Goal: Transaction & Acquisition: Purchase product/service

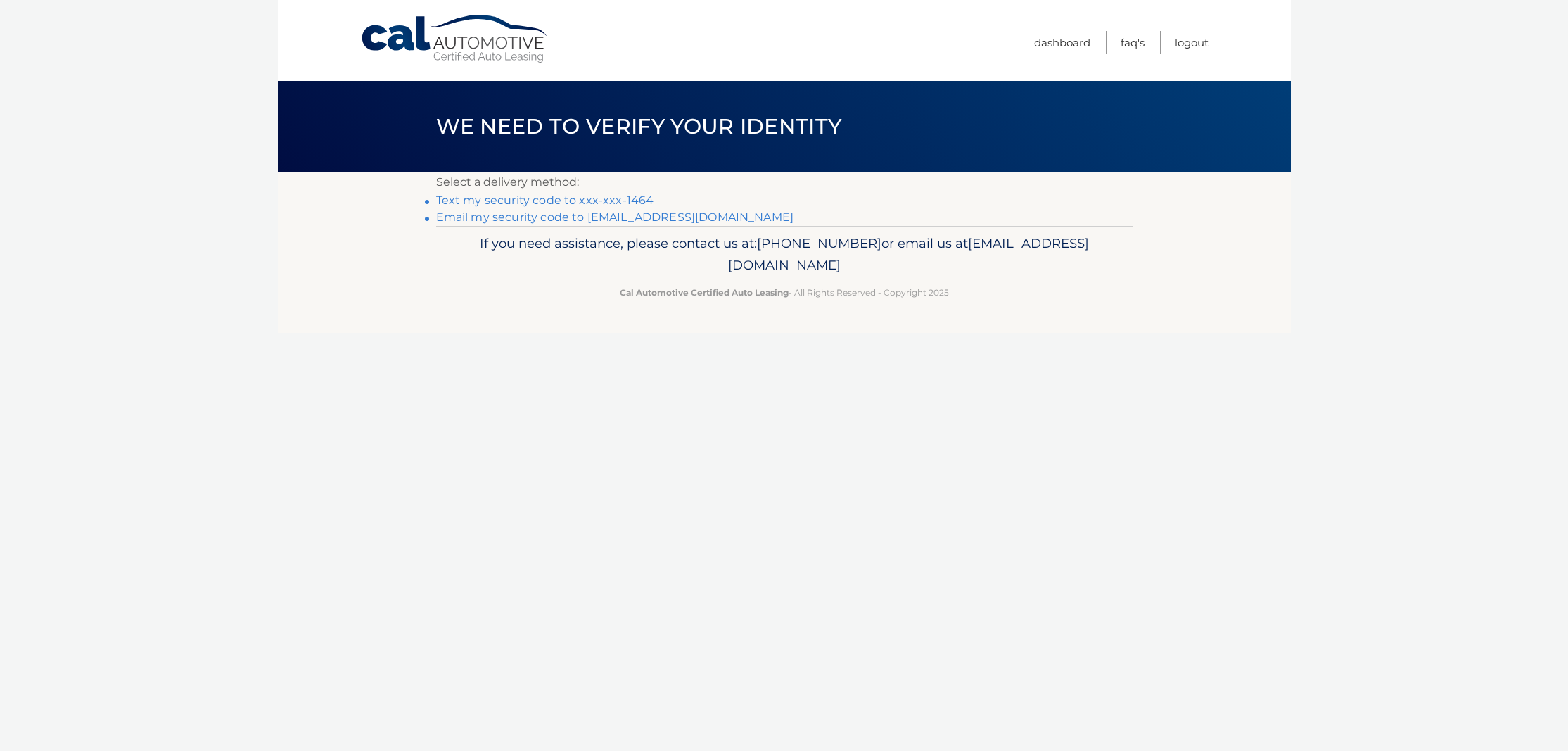
click at [624, 199] on link "Text my security code to xxx-xxx-1464" at bounding box center [545, 200] width 218 height 14
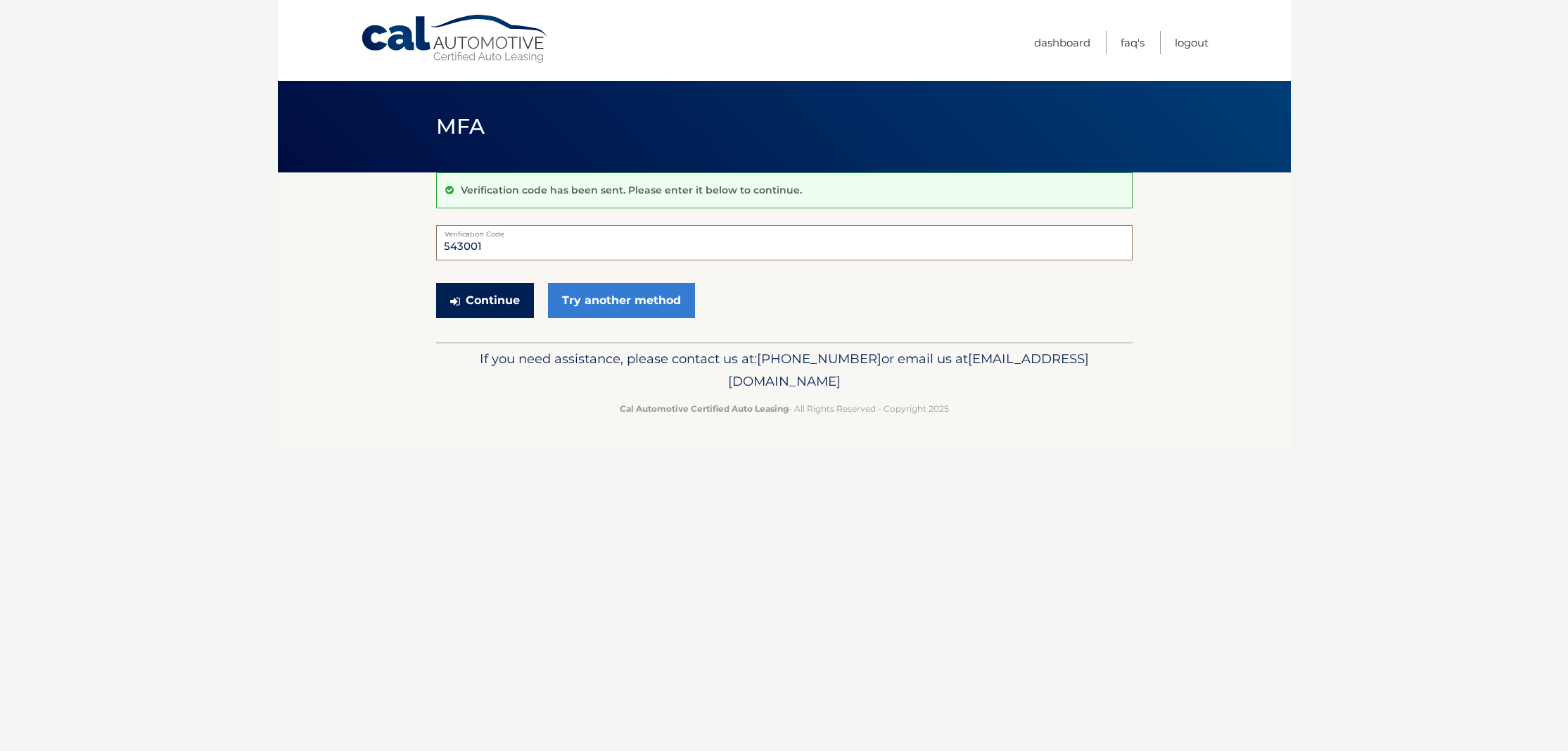
type input "543001"
click at [476, 306] on button "Continue" at bounding box center [485, 300] width 98 height 35
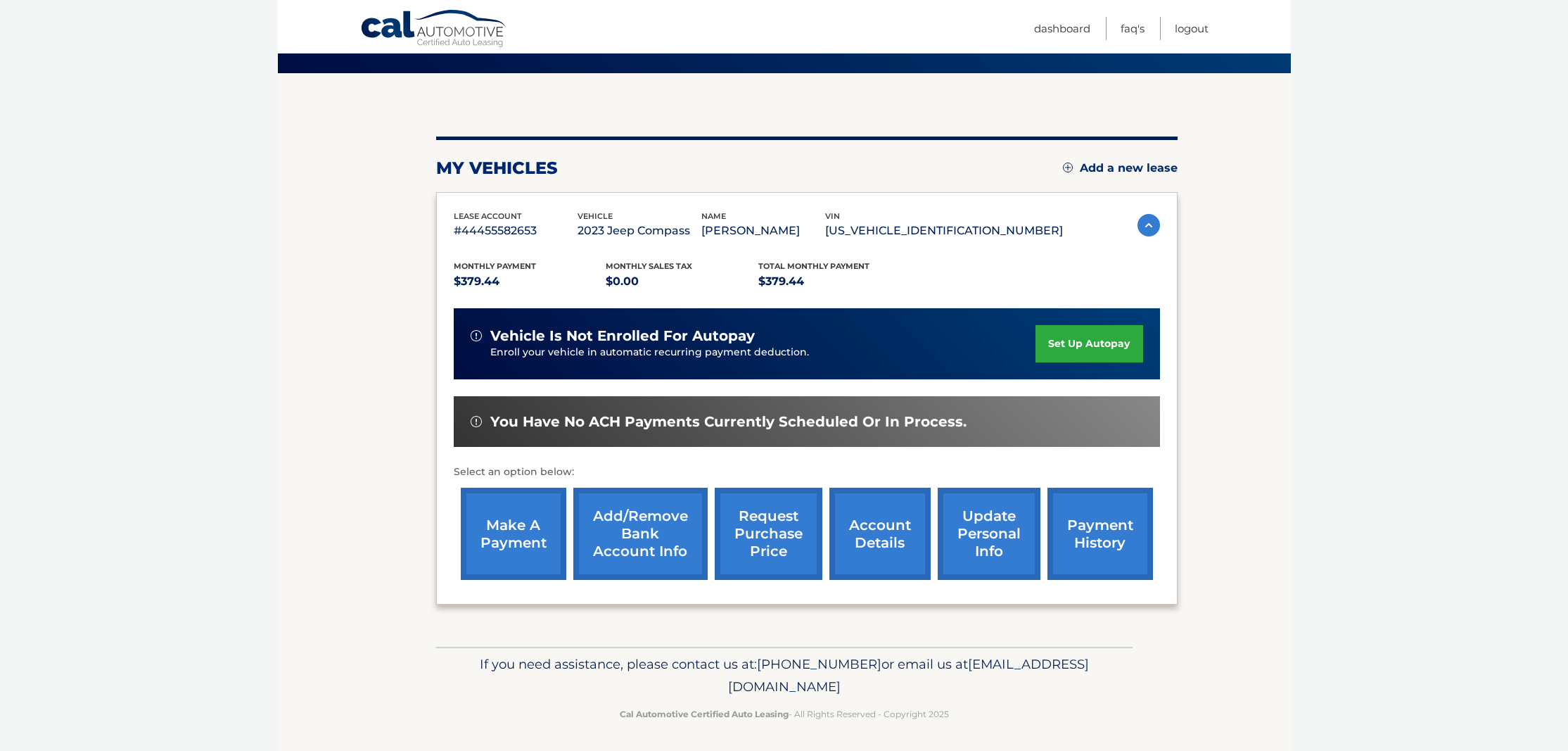
scroll to position [99, 0]
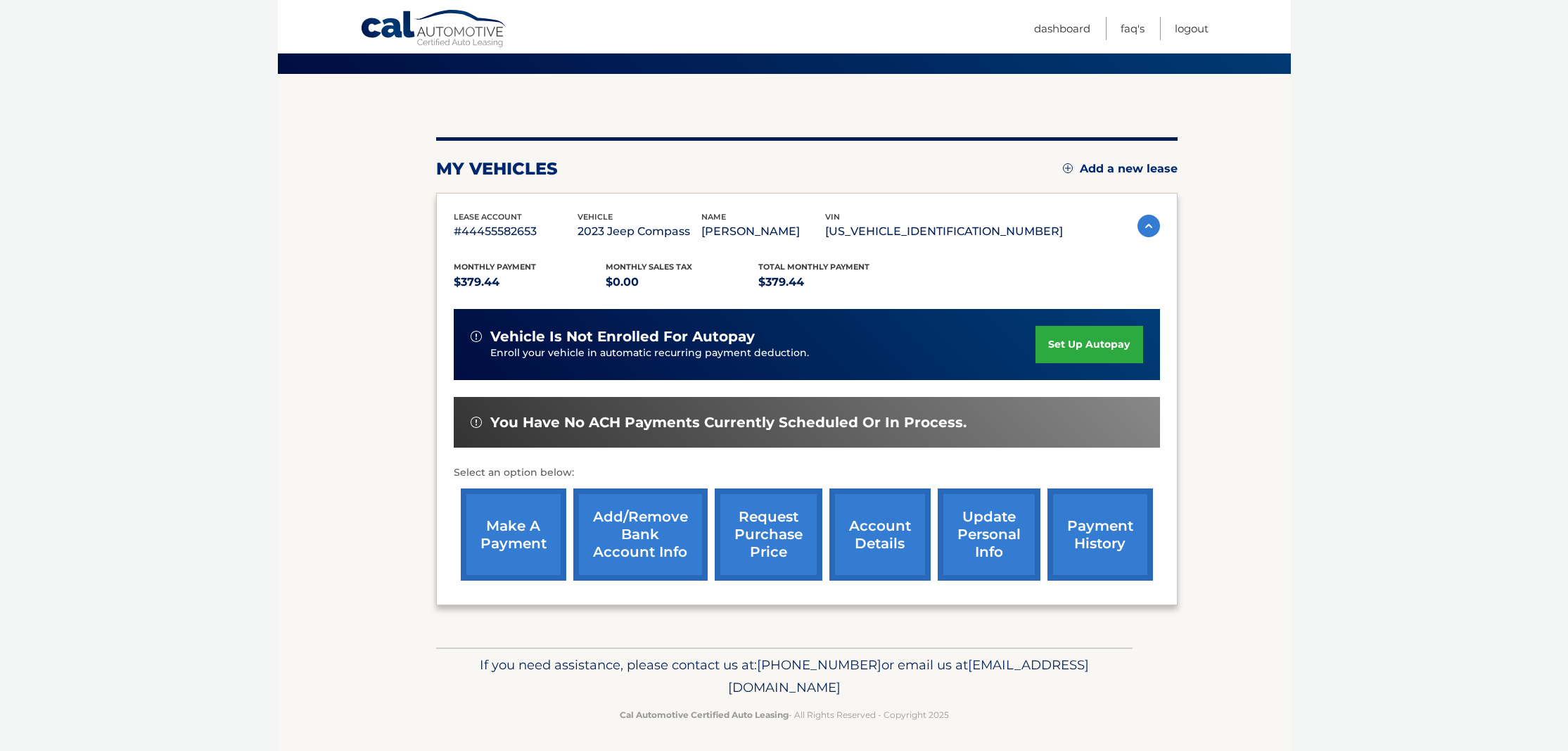
click at [503, 522] on link "make a payment" at bounding box center [514, 534] width 106 height 92
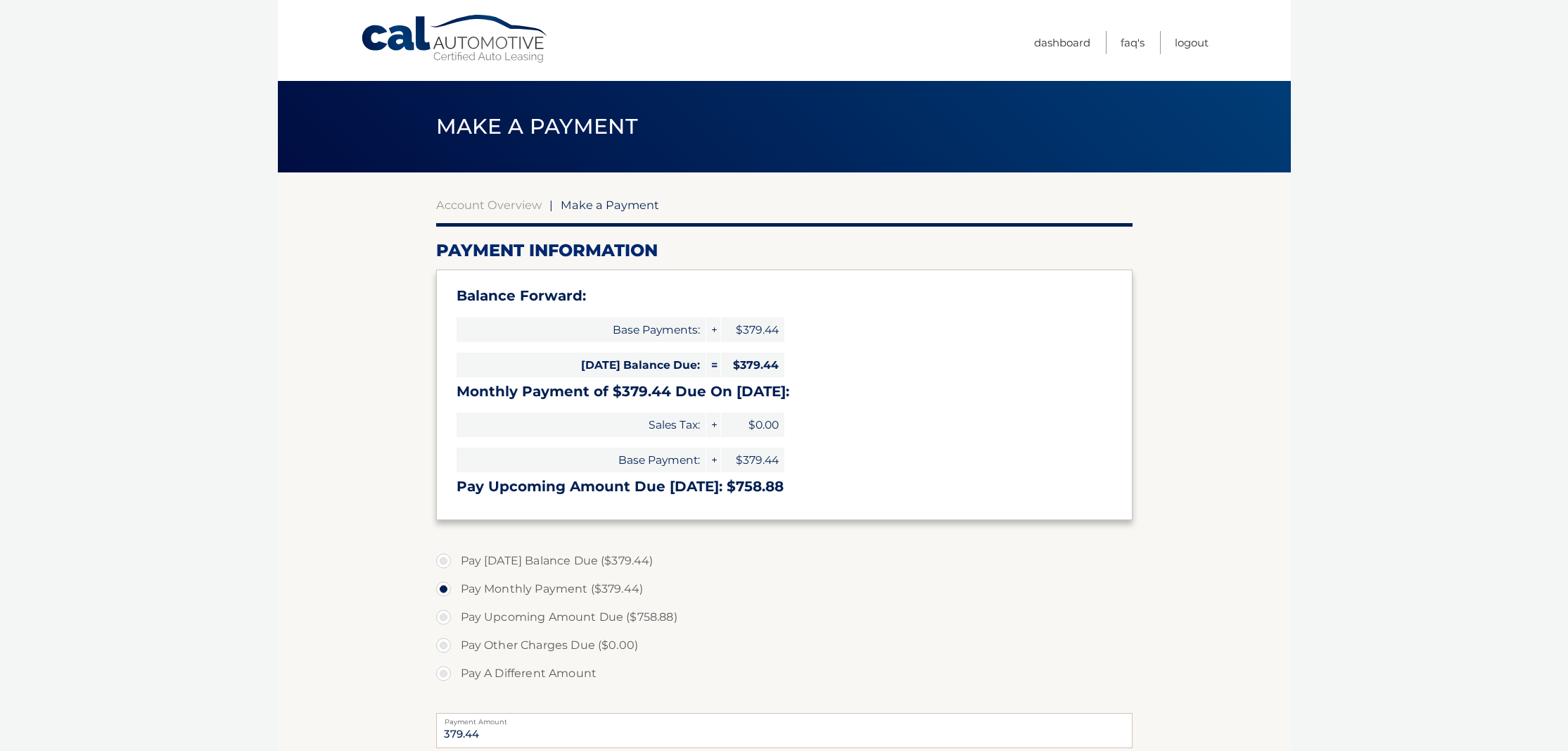
select select "NWExYmM5NzAtYzA3My00ZTFjLWJjZjYtZmFjYzcyM2ViYjg0"
click at [444, 558] on label "Pay Today's Balance Due ($379.44)" at bounding box center [784, 561] width 696 height 28
click at [444, 558] on input "Pay Today's Balance Due ($379.44)" at bounding box center [449, 559] width 14 height 23
radio input "true"
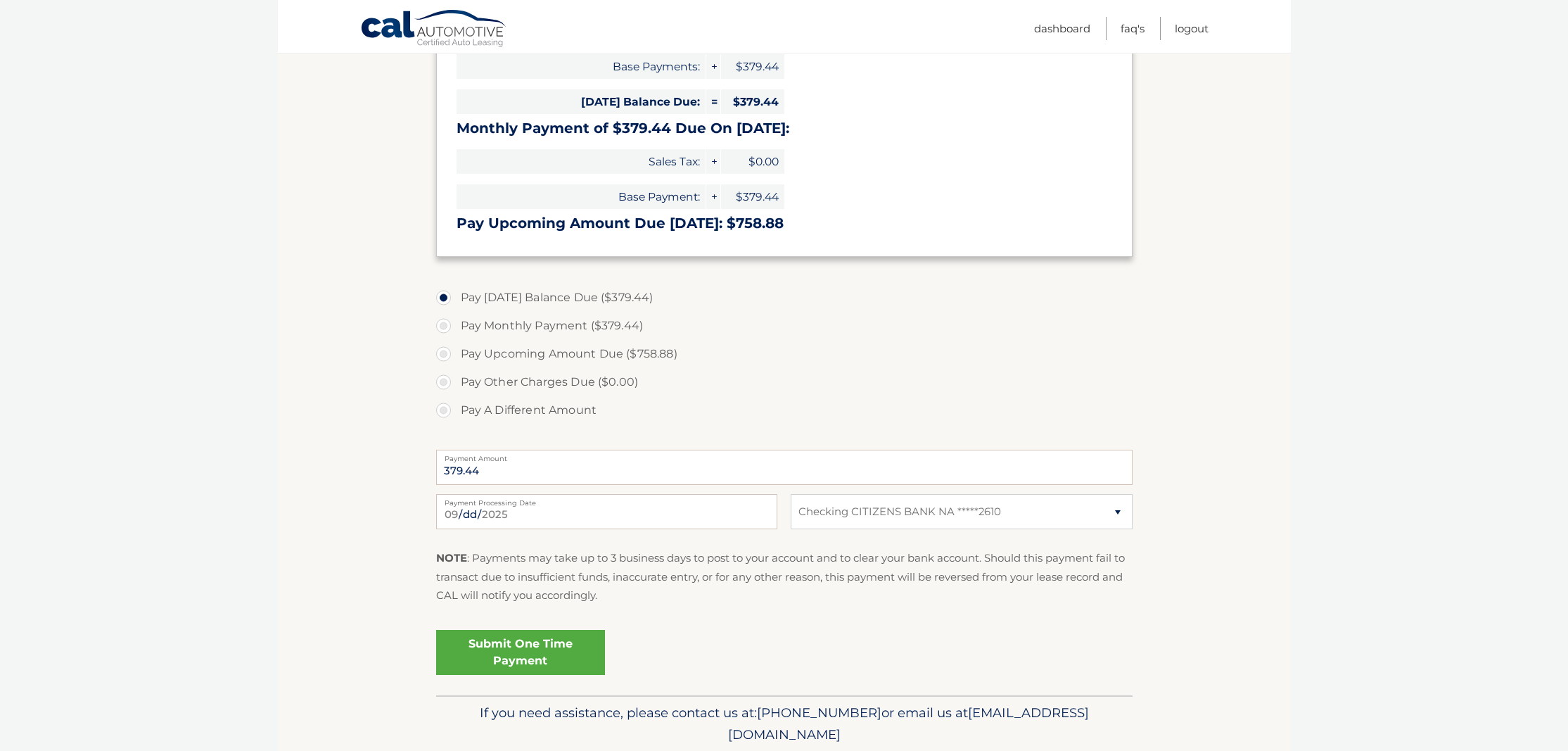
scroll to position [263, 0]
click at [479, 650] on link "Submit One Time Payment" at bounding box center [521, 653] width 169 height 45
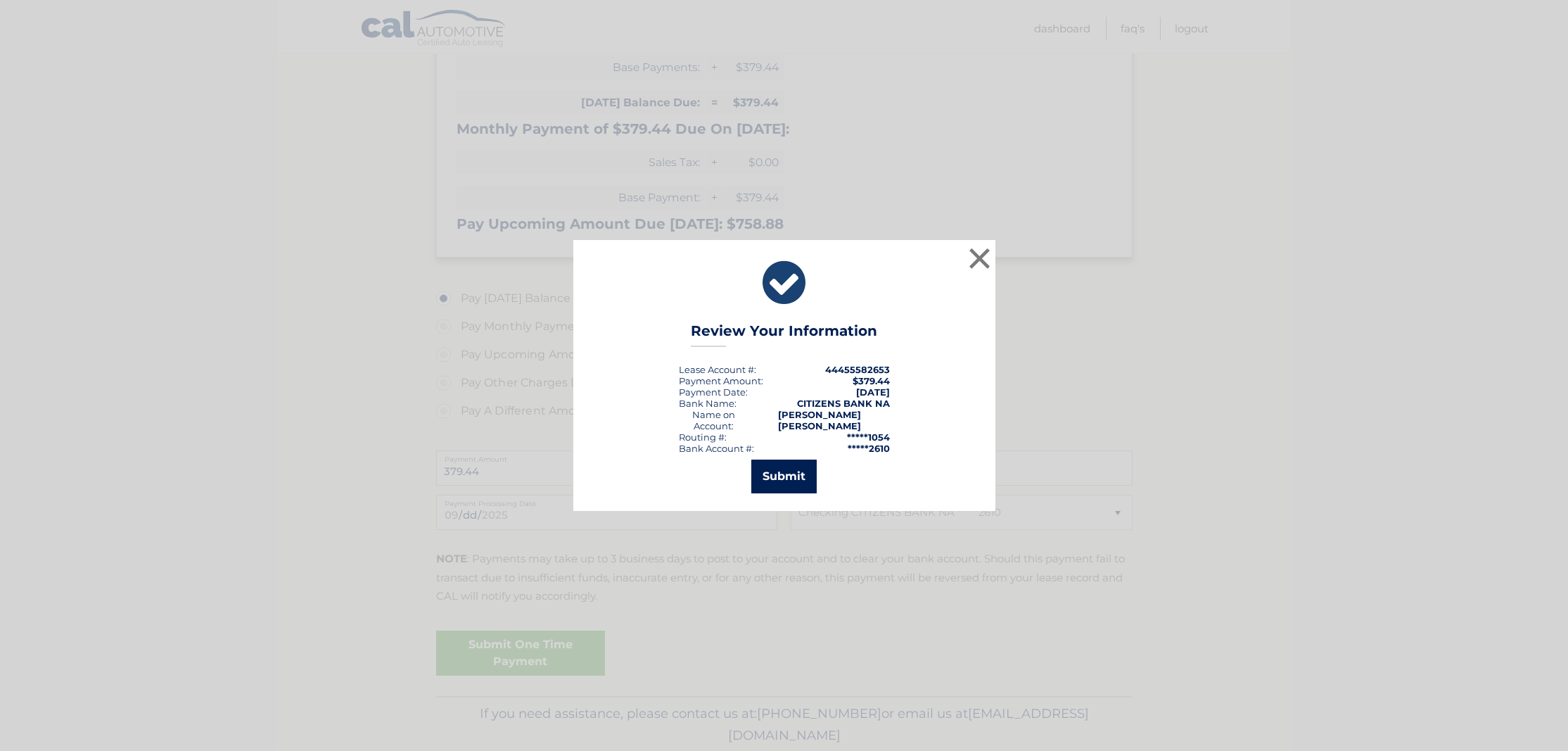
click at [766, 472] on button "Submit" at bounding box center [784, 476] width 66 height 34
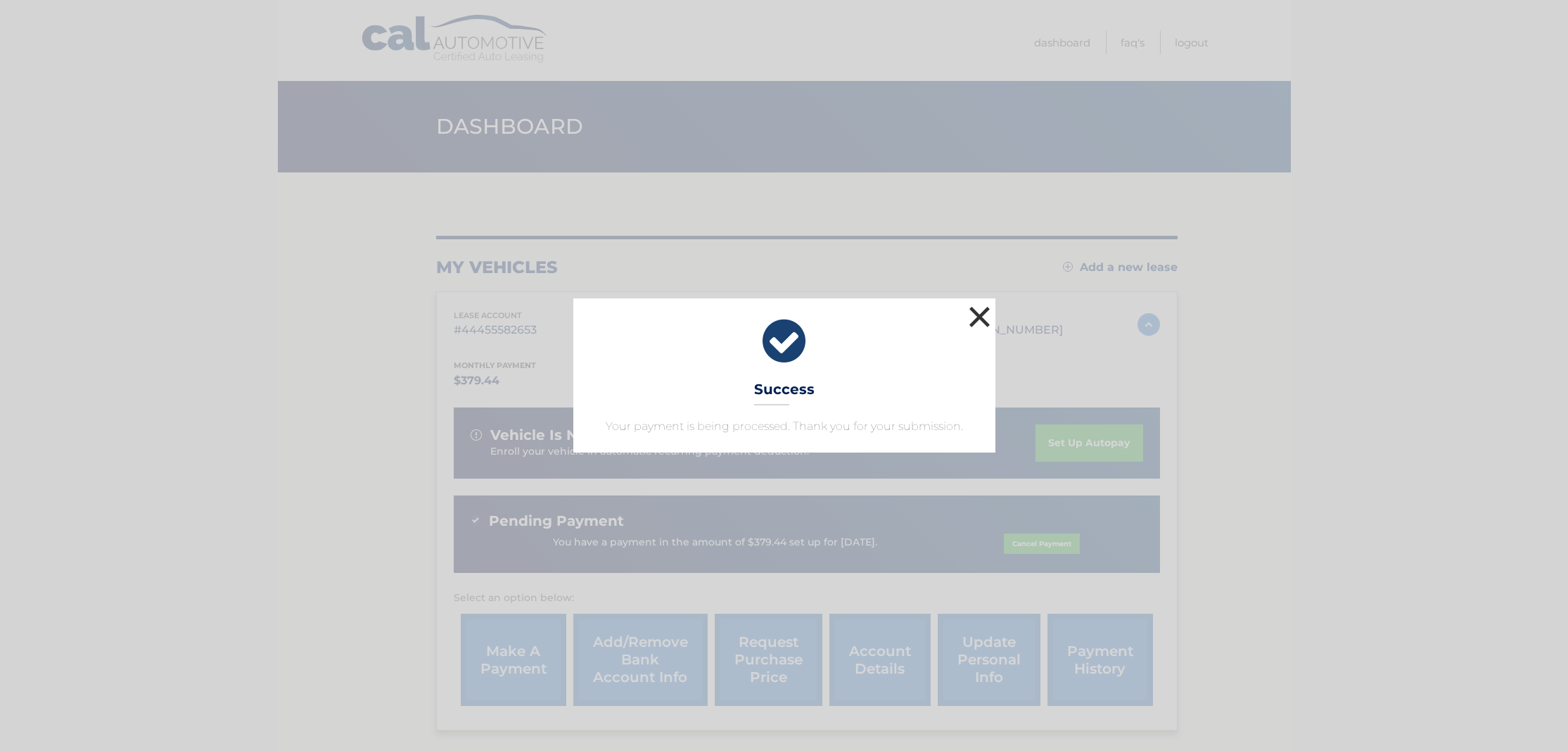
click at [979, 319] on button "×" at bounding box center [979, 316] width 28 height 28
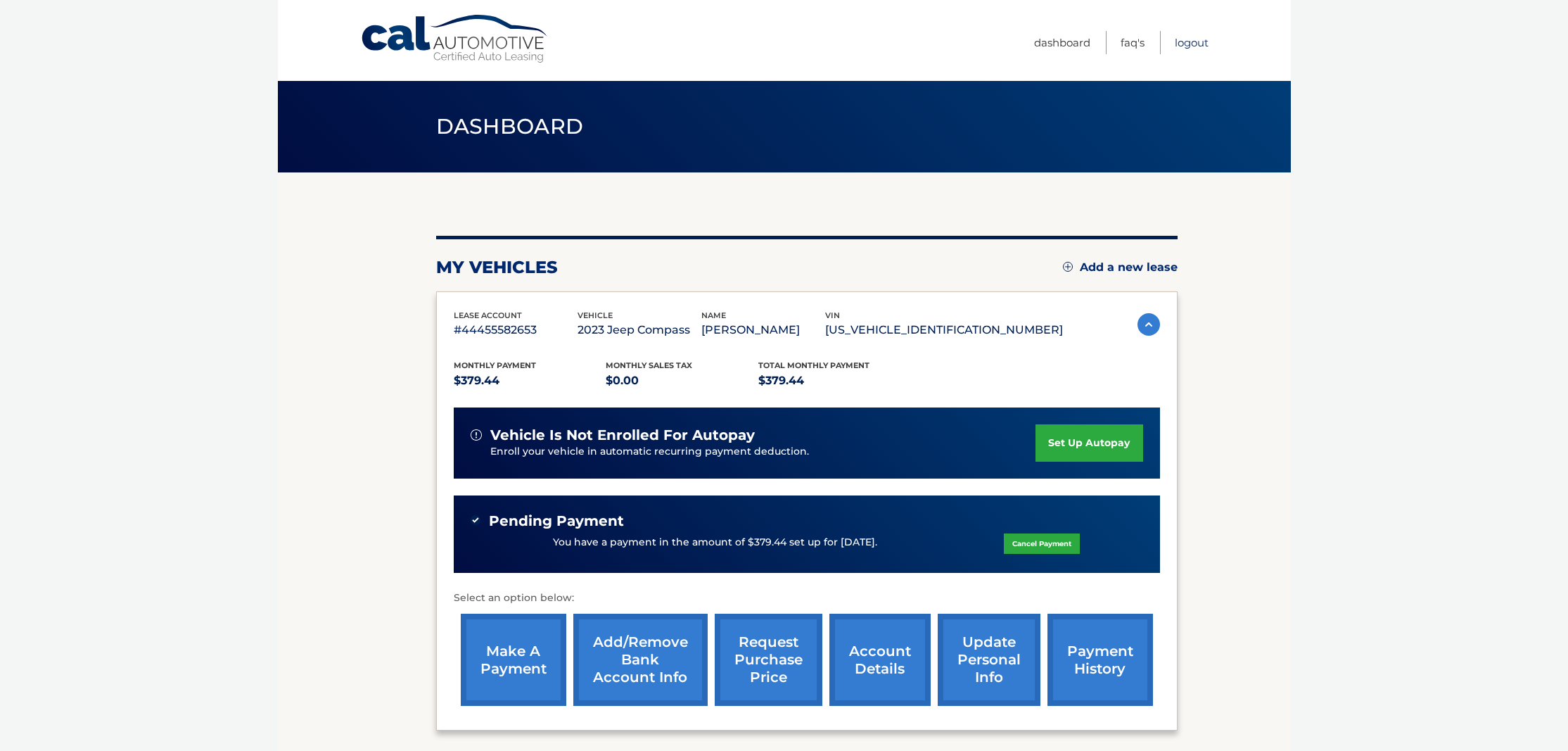
click at [1195, 44] on link "Logout" at bounding box center [1191, 42] width 34 height 23
